Goal: Transaction & Acquisition: Book appointment/travel/reservation

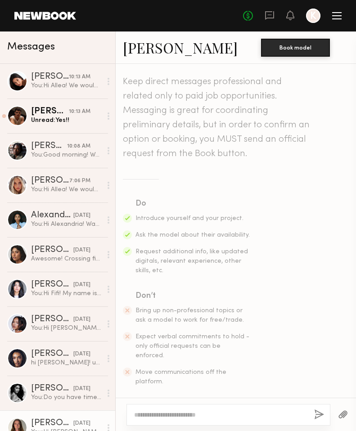
scroll to position [1182, 0]
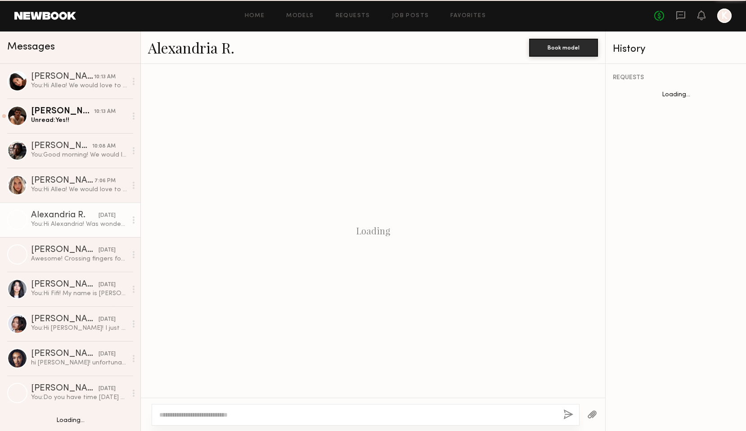
scroll to position [437, 0]
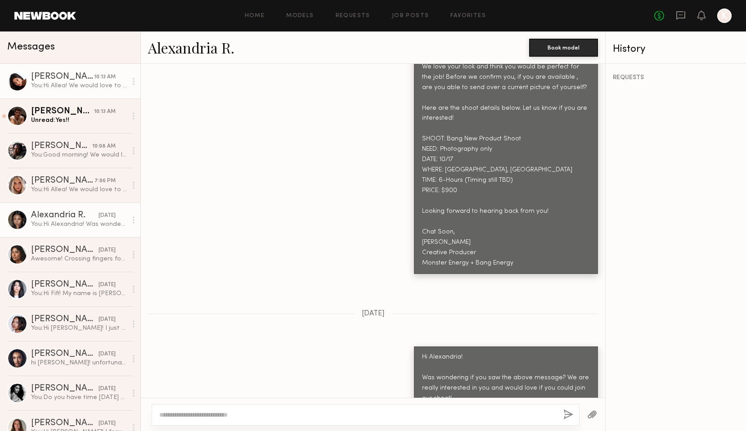
click at [79, 88] on div "You: Hi Allea! We would love to move forward with you. Is this still something …" at bounding box center [79, 85] width 96 height 9
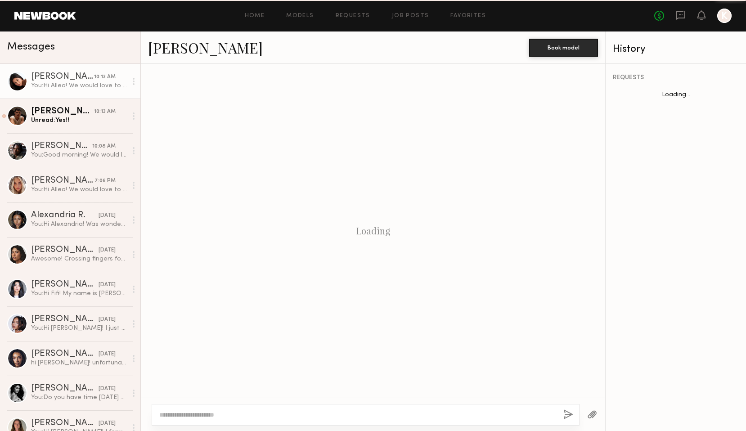
scroll to position [896, 0]
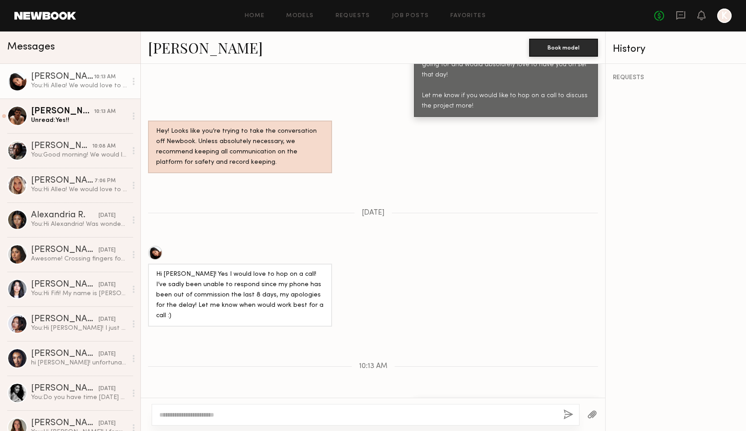
click at [518, 405] on div "Hi Allea! We would love to move forward with you. Is this still something you a…" at bounding box center [506, 415] width 168 height 21
click at [282, 409] on div at bounding box center [366, 415] width 428 height 22
click at [244, 413] on textarea at bounding box center [357, 414] width 397 height 9
type textarea "**********"
click at [568, 416] on button "button" at bounding box center [568, 414] width 10 height 11
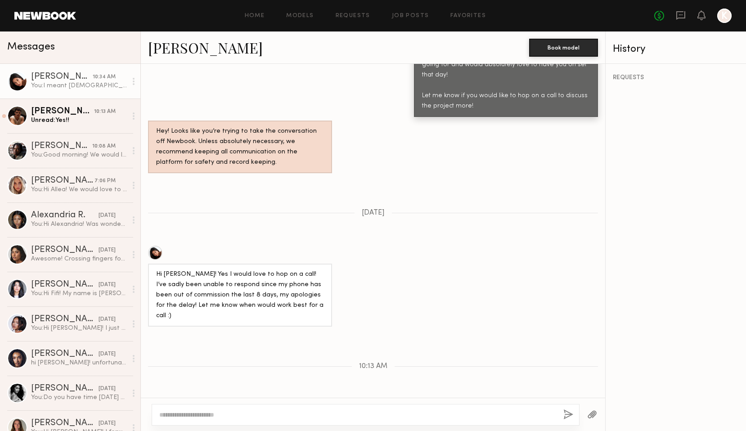
scroll to position [1007, 0]
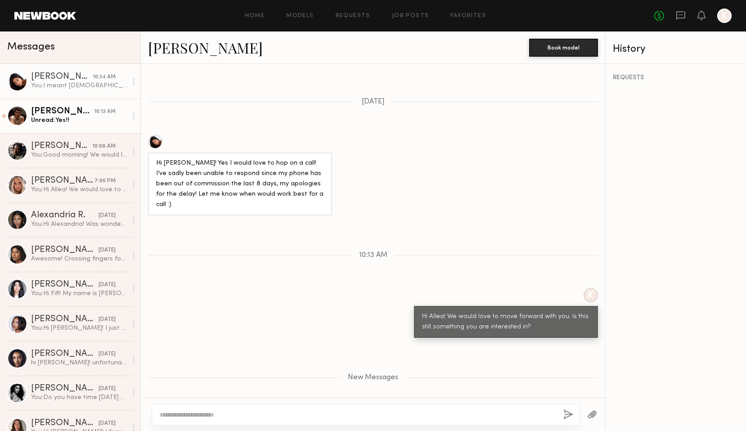
click at [64, 130] on link "Sterling R. 10:13 AM Unread: Yes!!" at bounding box center [70, 116] width 140 height 35
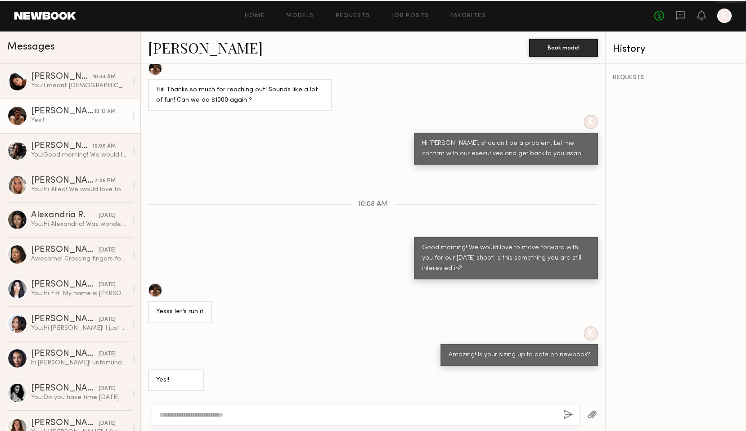
scroll to position [694, 0]
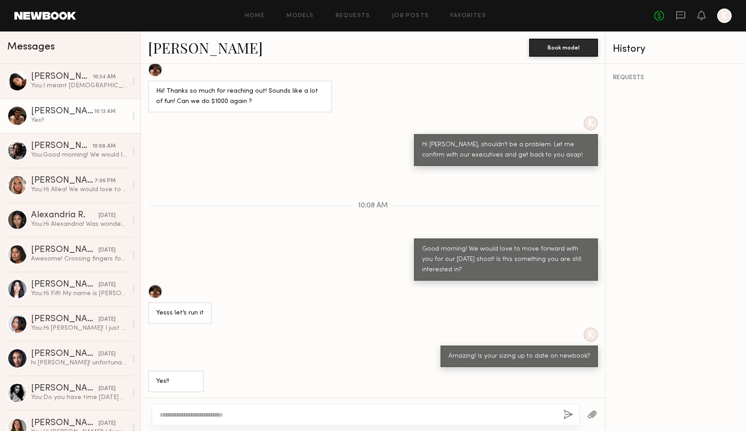
click at [275, 414] on textarea at bounding box center [357, 414] width 397 height 9
type textarea "**********"
click at [570, 414] on button "button" at bounding box center [568, 414] width 10 height 11
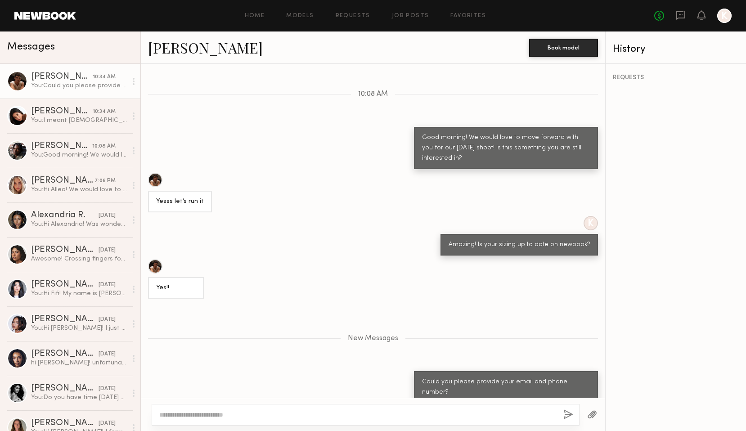
scroll to position [862, 0]
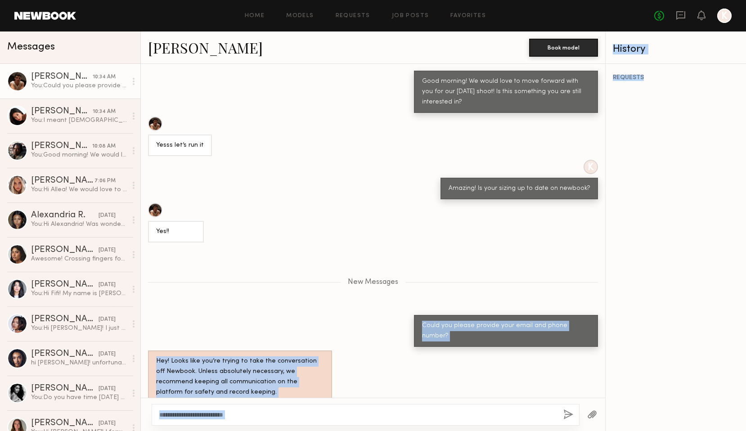
drag, startPoint x: 426, startPoint y: 323, endPoint x: 648, endPoint y: 320, distance: 222.3
click at [648, 320] on div "Messages Sterling R. 10:34 AM You: Could you please provide your email and phon…" at bounding box center [373, 230] width 746 height 399
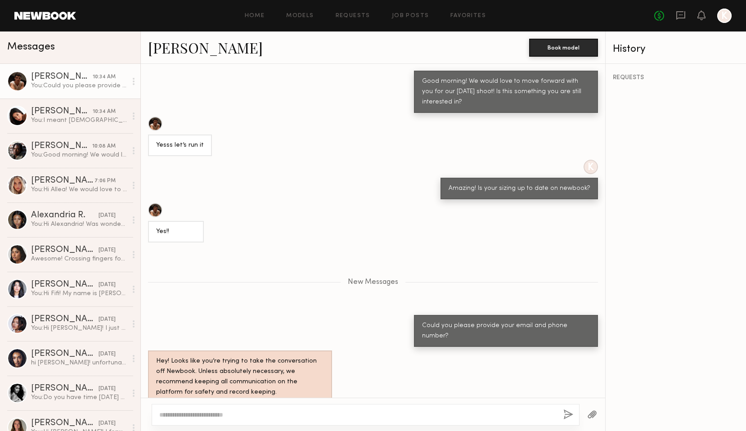
click at [494, 355] on div "Hey! Looks like you’re trying to take the conversation off Newbook. Unless abso…" at bounding box center [373, 376] width 464 height 53
drag, startPoint x: 591, startPoint y: 323, endPoint x: 426, endPoint y: 325, distance: 165.6
click at [426, 325] on div "Could you please provide your email and phone number?" at bounding box center [506, 331] width 184 height 32
copy div "Could you please provide your email and phone number?"
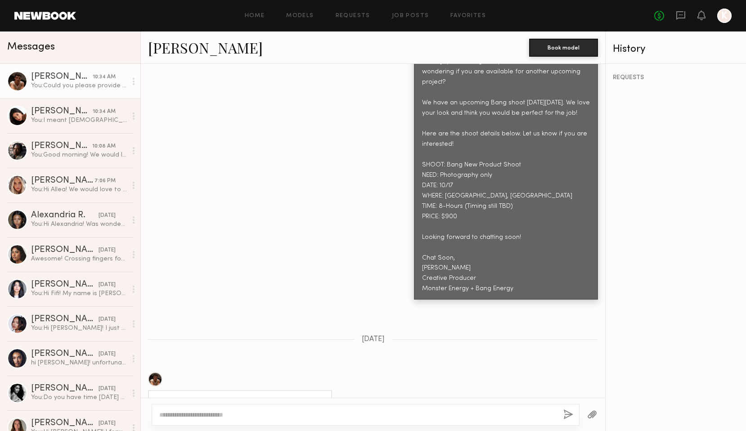
scroll to position [1138, 0]
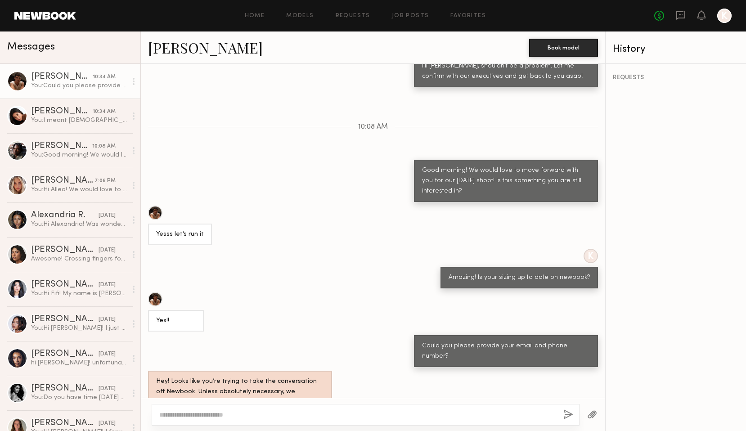
click at [171, 49] on link "[PERSON_NAME]" at bounding box center [205, 47] width 115 height 19
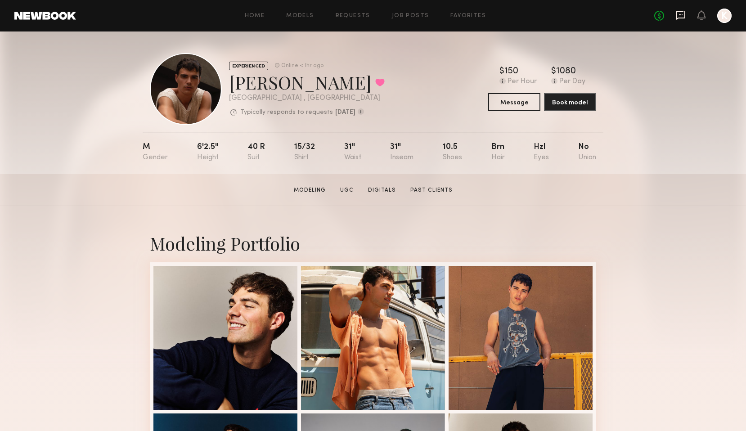
click at [679, 13] on icon at bounding box center [681, 15] width 10 height 10
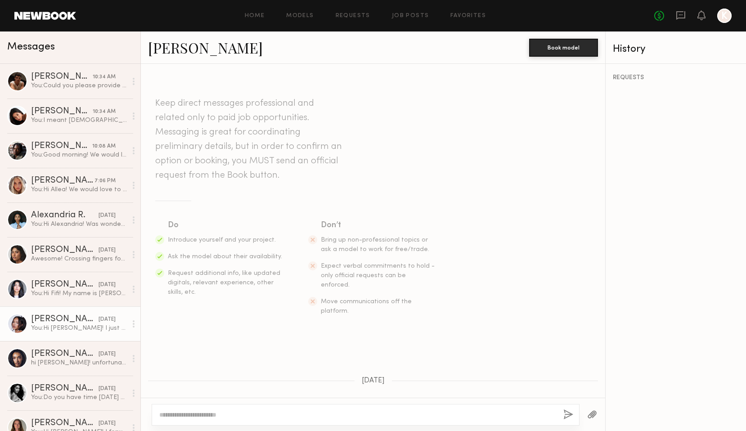
scroll to position [468, 0]
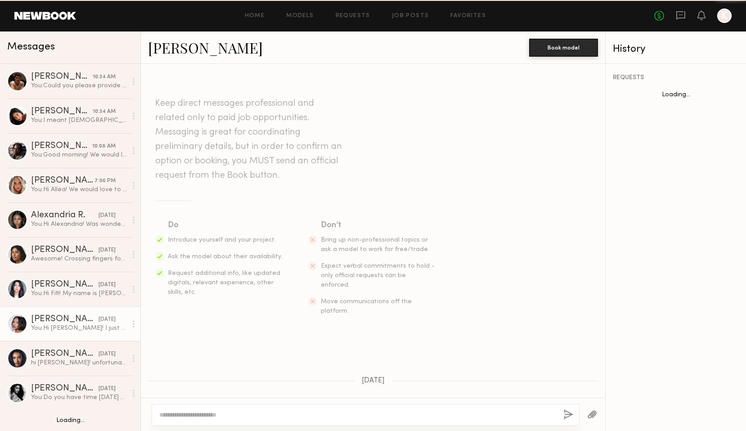
scroll to position [468, 0]
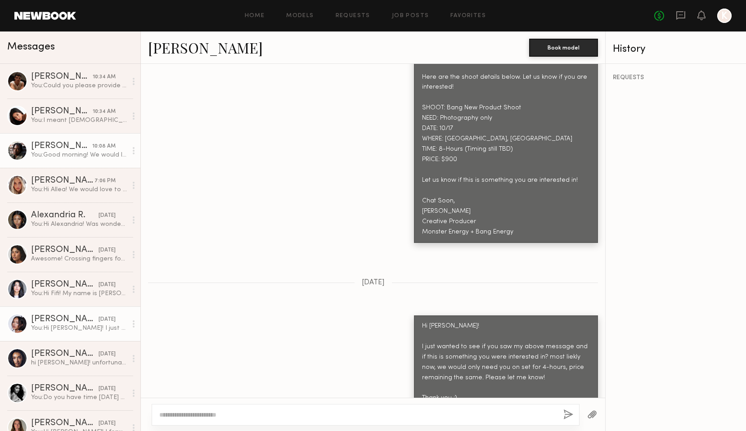
click at [41, 151] on div "You: Good morning! We would love to move forward with you for our [DATE] shoot!…" at bounding box center [79, 155] width 96 height 9
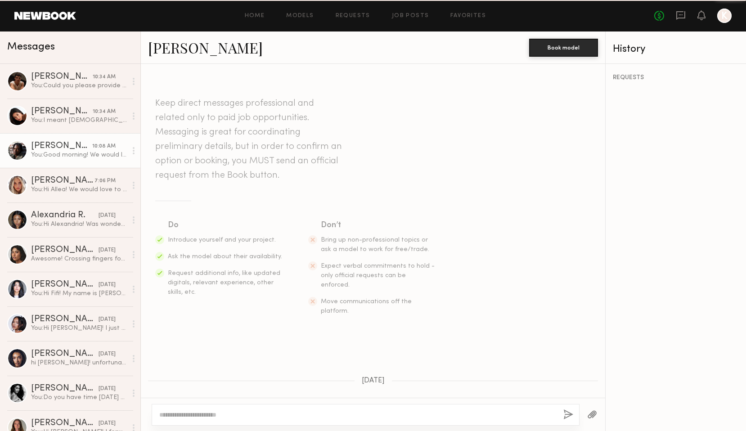
scroll to position [834, 0]
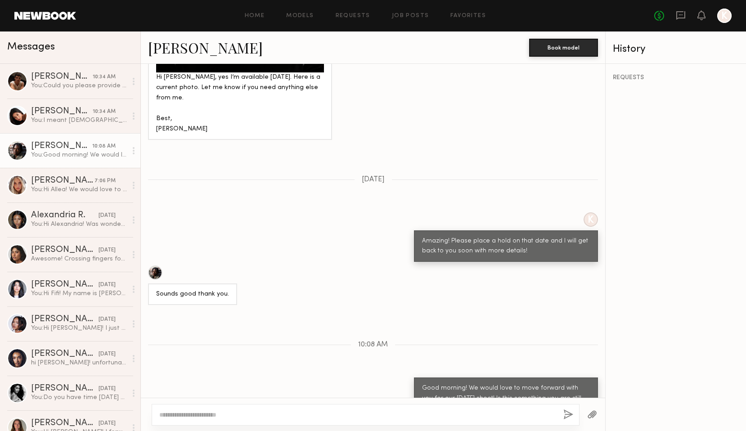
click at [182, 51] on link "Tyler R." at bounding box center [205, 47] width 115 height 19
click at [54, 113] on div "Giti T." at bounding box center [62, 111] width 62 height 9
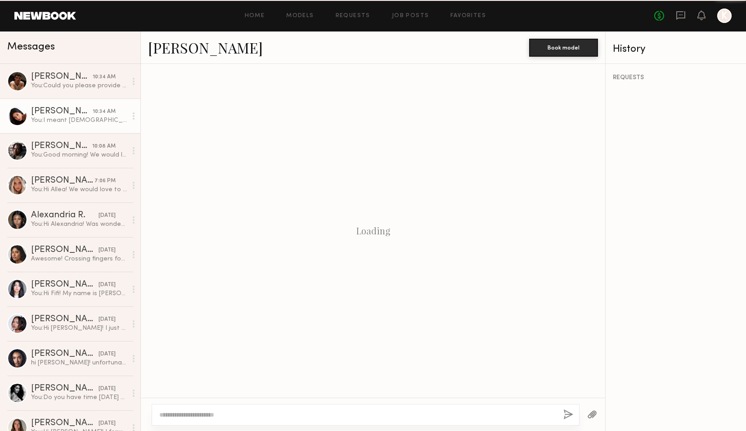
scroll to position [938, 0]
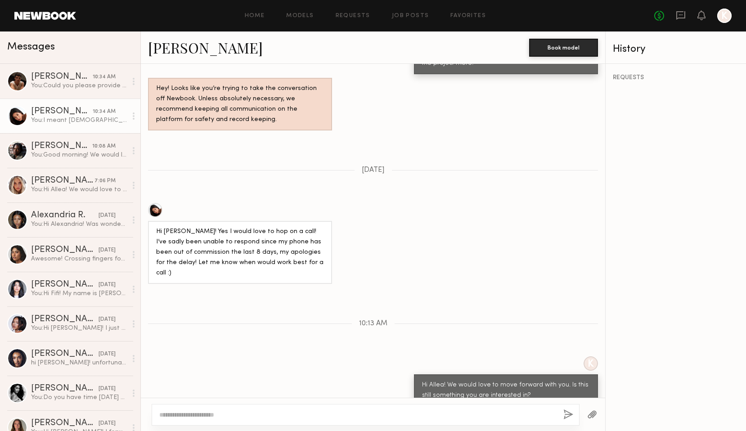
click at [166, 49] on link "Giti T." at bounding box center [205, 47] width 115 height 19
click at [35, 188] on div "You: Hi Allea! We would love to move forward with you. Is this still something …" at bounding box center [79, 189] width 96 height 9
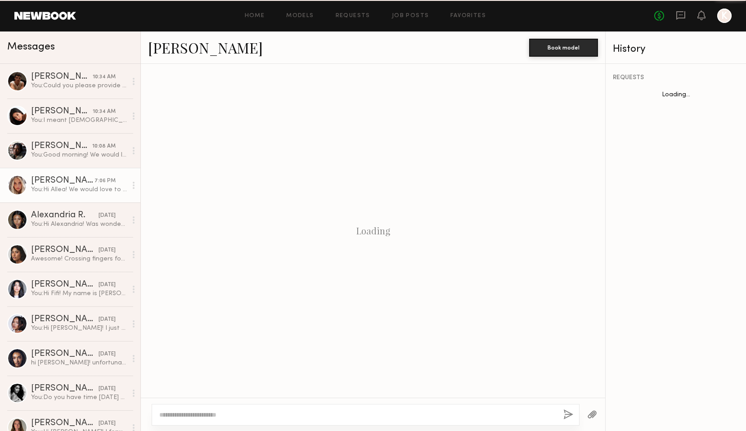
scroll to position [673, 0]
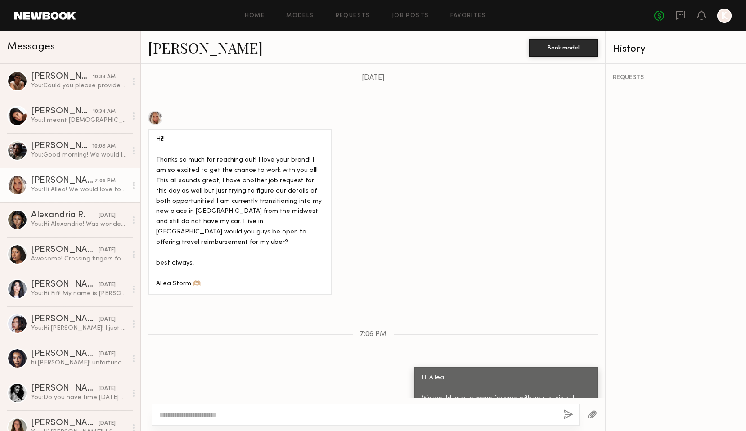
click at [183, 51] on link "Allea S." at bounding box center [205, 47] width 115 height 19
click at [41, 326] on div "You: Hi Riley! I just wanted to see if you saw my above message and if this is …" at bounding box center [79, 328] width 96 height 9
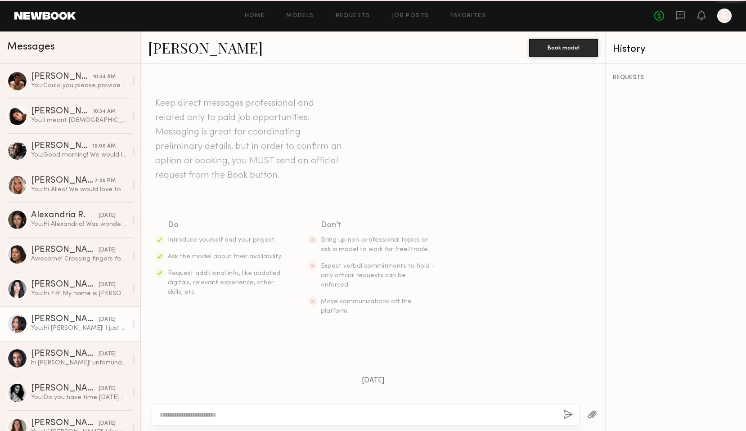
scroll to position [468, 0]
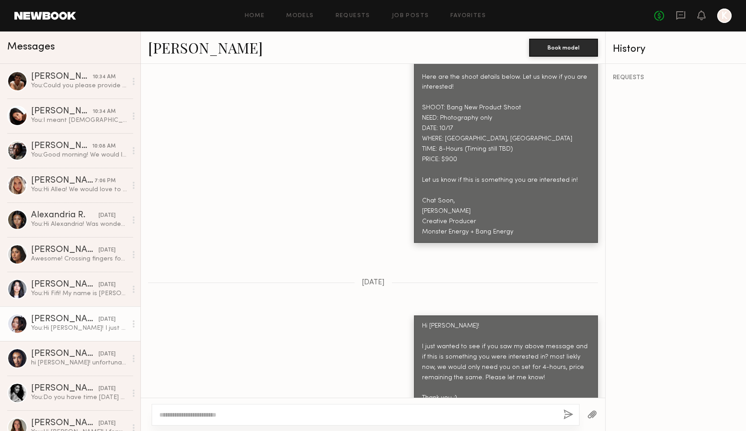
click at [160, 50] on link "Riley G." at bounding box center [205, 47] width 115 height 19
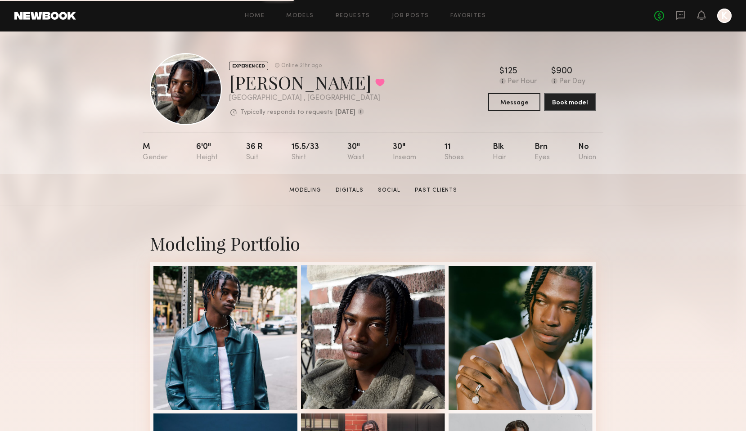
click at [350, 322] on div at bounding box center [373, 337] width 144 height 144
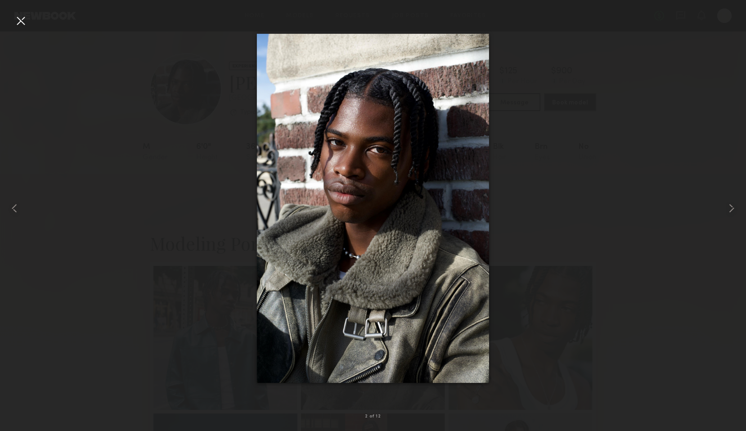
click at [16, 20] on div at bounding box center [20, 20] width 14 height 14
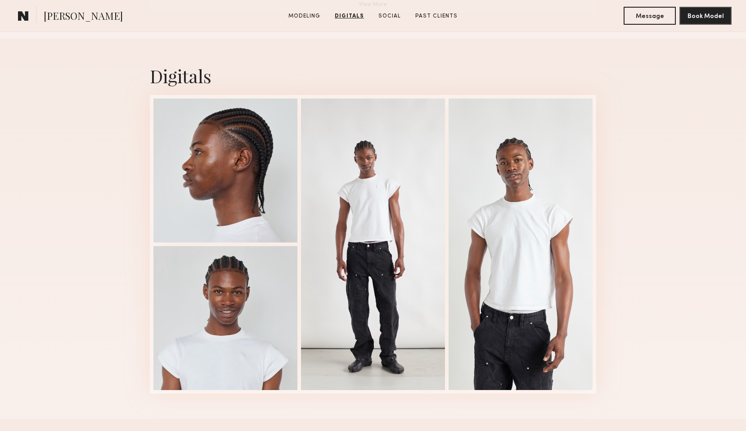
scroll to position [869, 0]
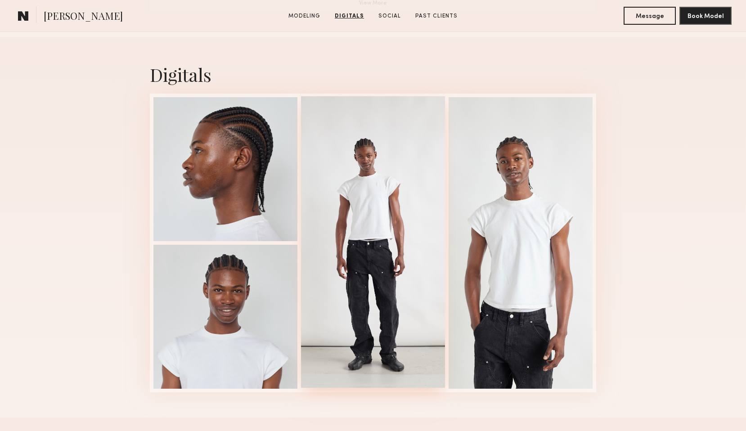
click at [350, 193] on div at bounding box center [373, 242] width 144 height 292
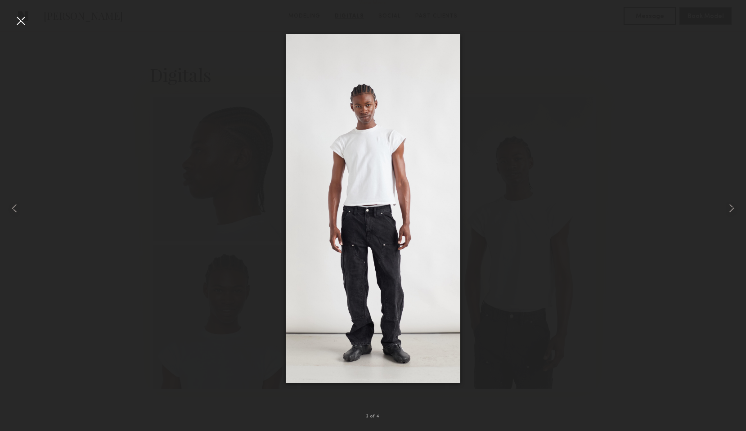
drag, startPoint x: 510, startPoint y: 37, endPoint x: 503, endPoint y: 37, distance: 6.7
click at [509, 37] on div at bounding box center [373, 208] width 746 height 388
click at [25, 23] on div at bounding box center [20, 20] width 14 height 14
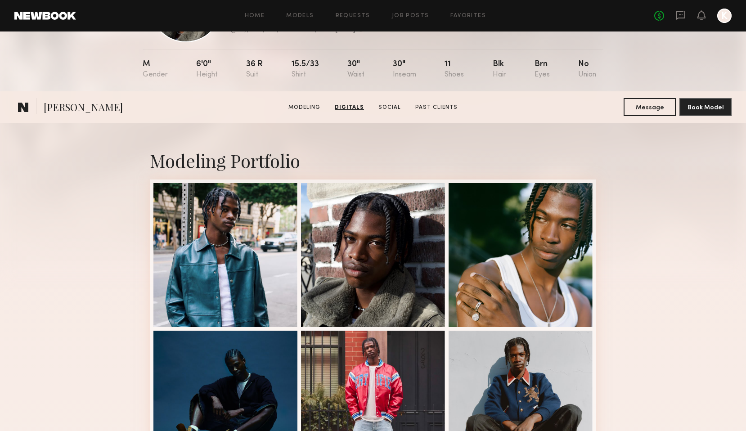
scroll to position [0, 0]
